Goal: Information Seeking & Learning: Learn about a topic

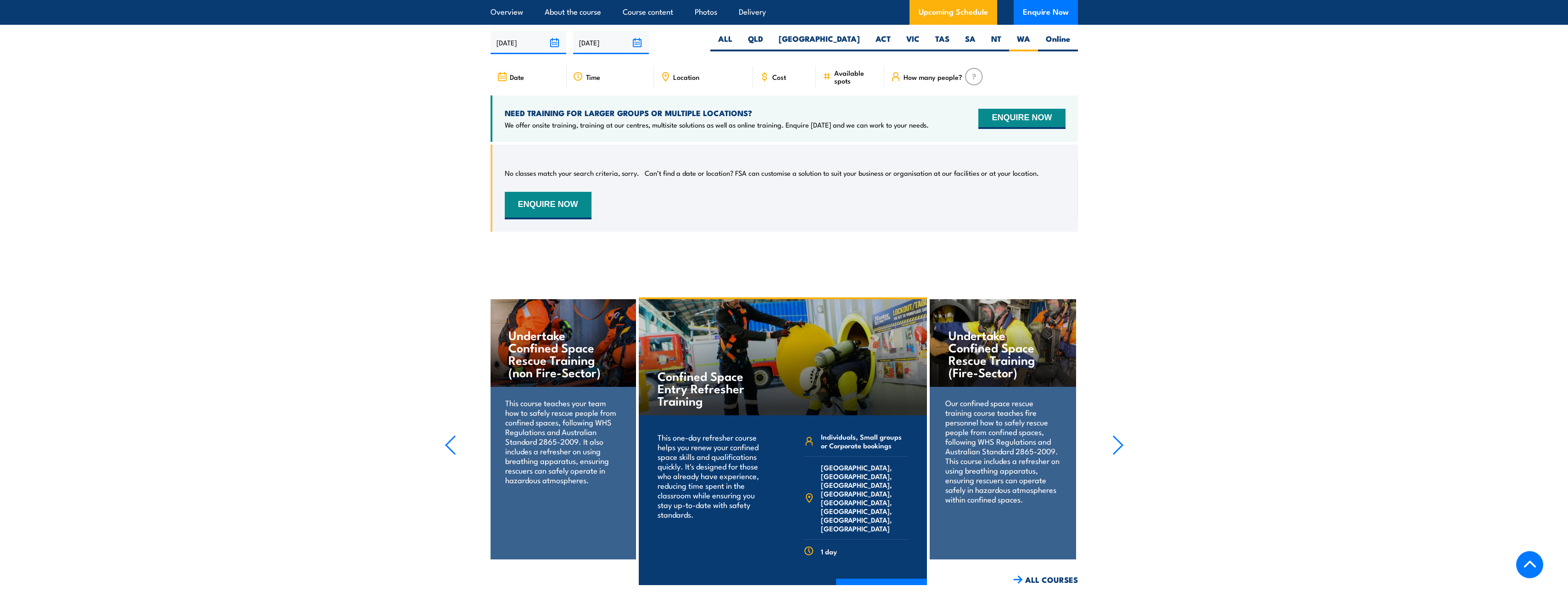
click at [1230, 224] on section "UPCOMING SCHEDULE FOR - "Confined Space Entry with Gas Testing Training" 16/09/…" at bounding box center [784, 124] width 1568 height 242
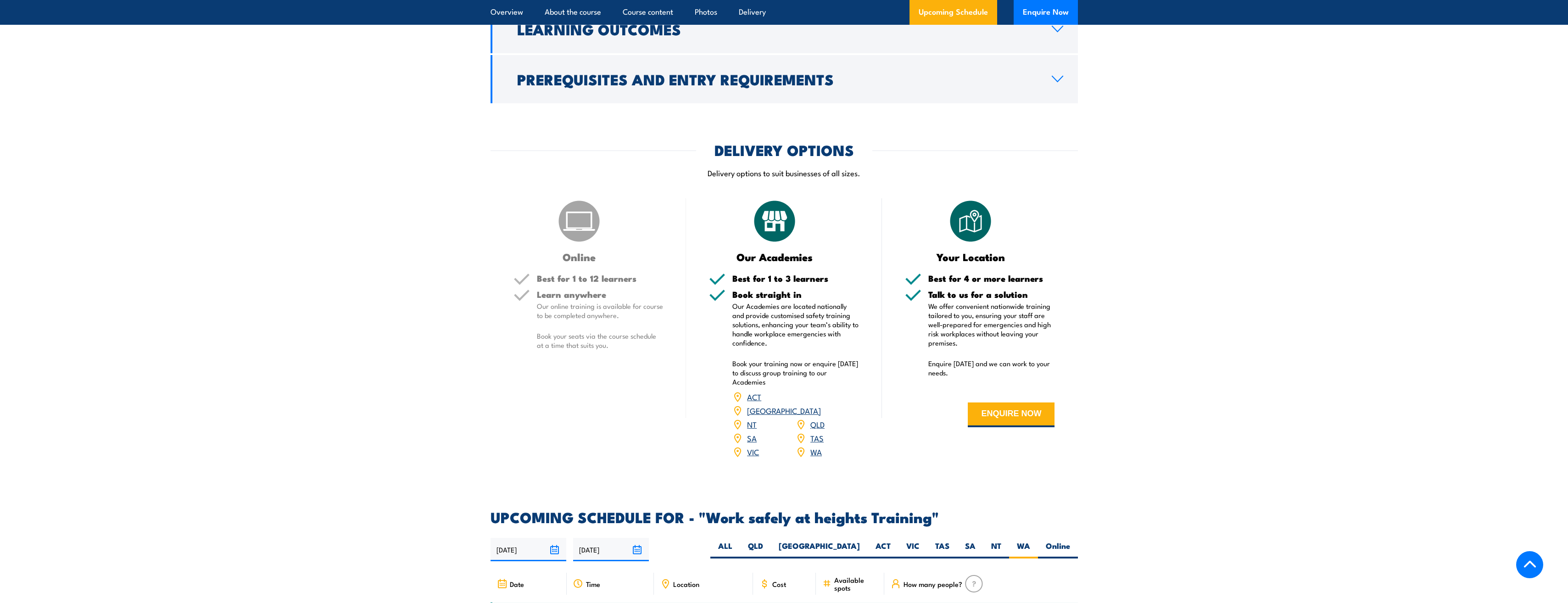
scroll to position [1239, 0]
